Goal: Navigation & Orientation: Find specific page/section

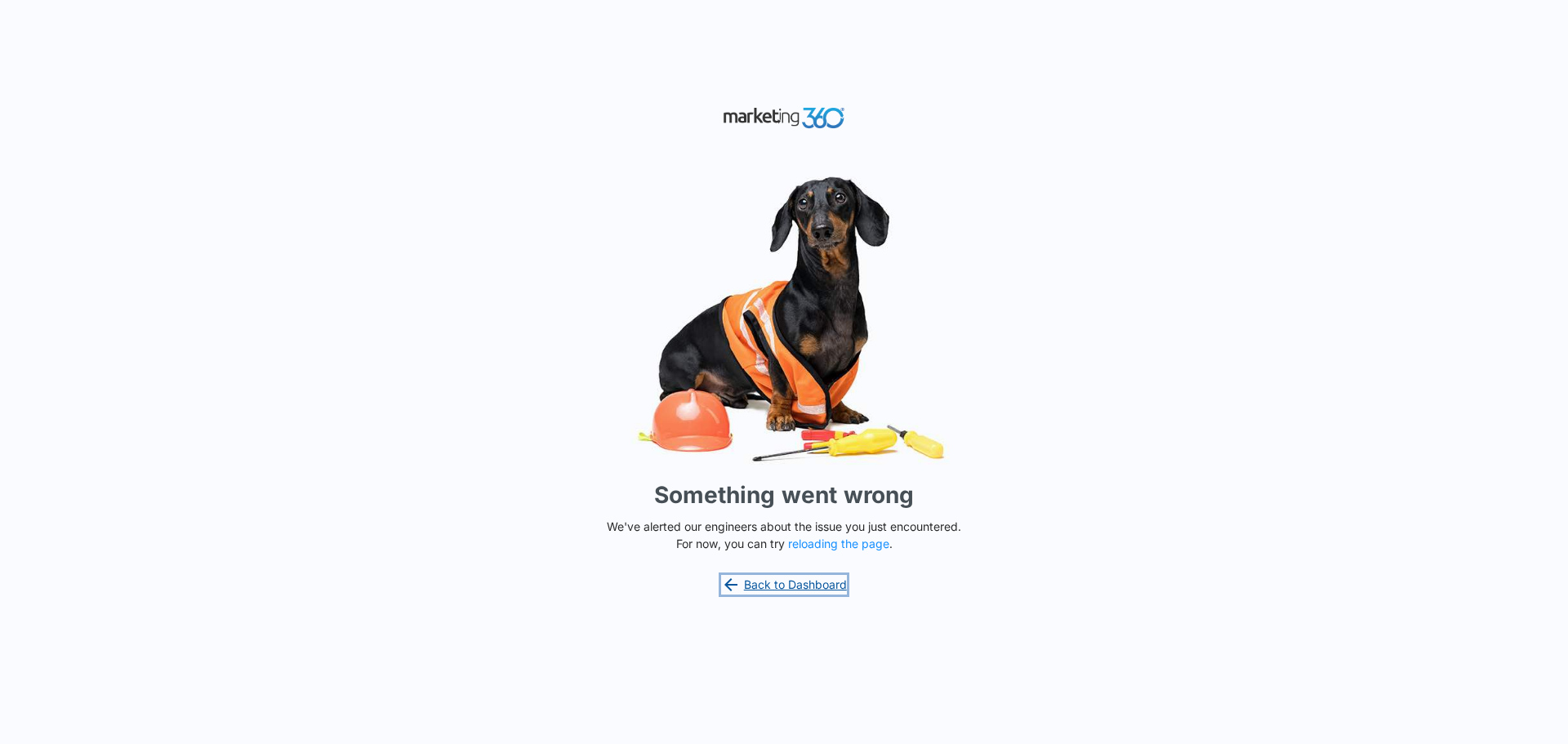
click at [768, 585] on link "Back to Dashboard" at bounding box center [784, 585] width 126 height 20
click at [840, 547] on button "reloading the page" at bounding box center [838, 544] width 101 height 13
click at [826, 580] on link "Back to Dashboard" at bounding box center [784, 585] width 126 height 20
drag, startPoint x: 1158, startPoint y: 363, endPoint x: 998, endPoint y: 460, distance: 187.1
click at [1158, 363] on div "Something went wrong We've alerted our engineers about the issue you just encou…" at bounding box center [784, 372] width 1568 height 744
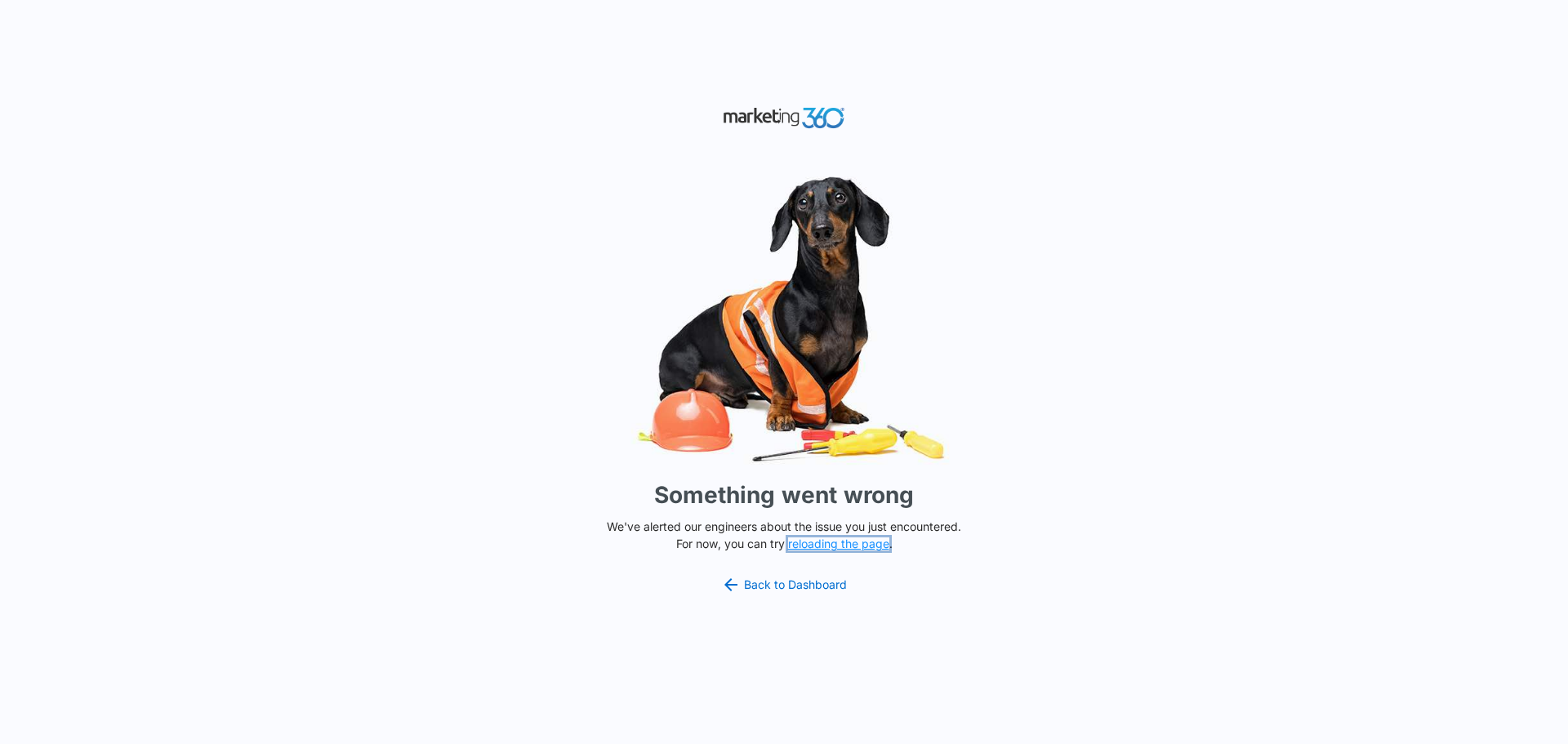
click at [831, 543] on button "reloading the page" at bounding box center [838, 544] width 101 height 13
click at [776, 578] on link "Back to Dashboard" at bounding box center [784, 585] width 126 height 20
click at [821, 592] on link "Back to Dashboard" at bounding box center [784, 585] width 126 height 20
